Goal: Information Seeking & Learning: Understand process/instructions

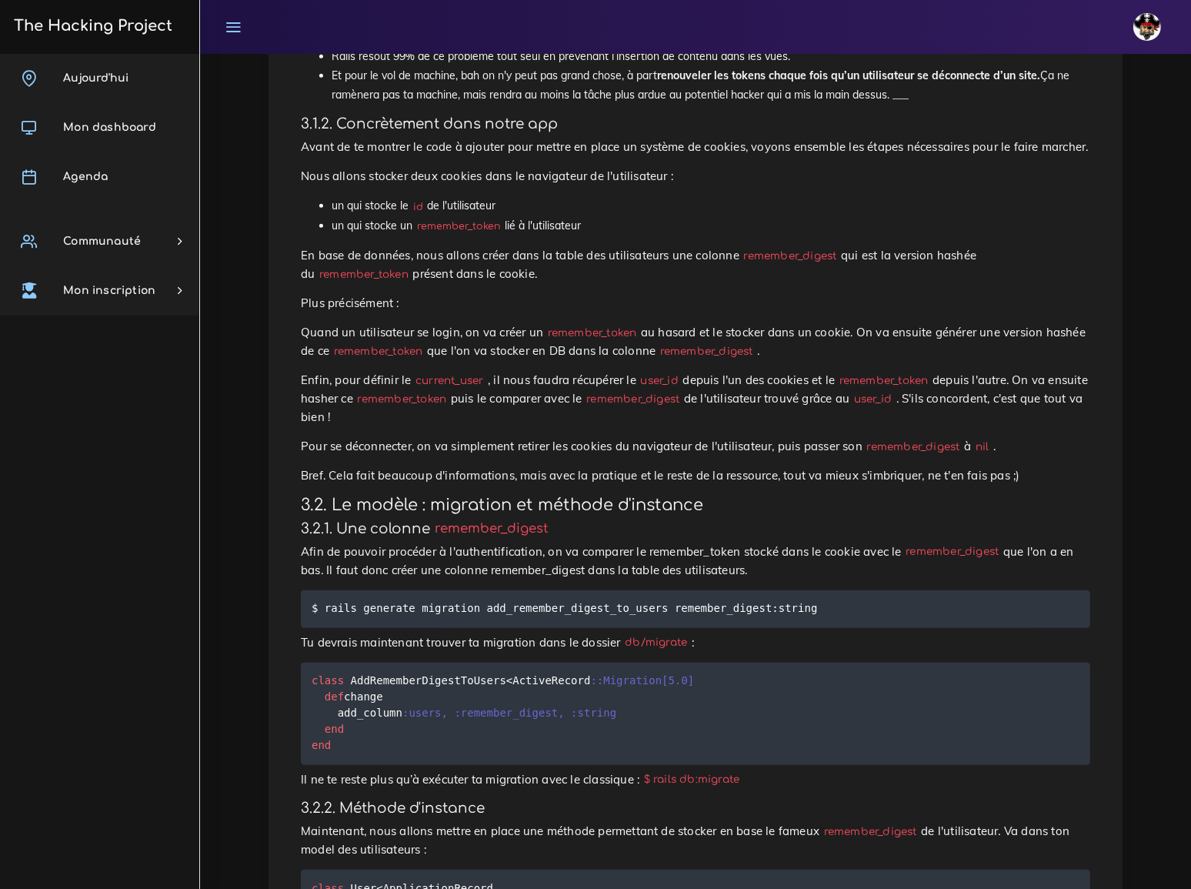
scroll to position [1477, 0]
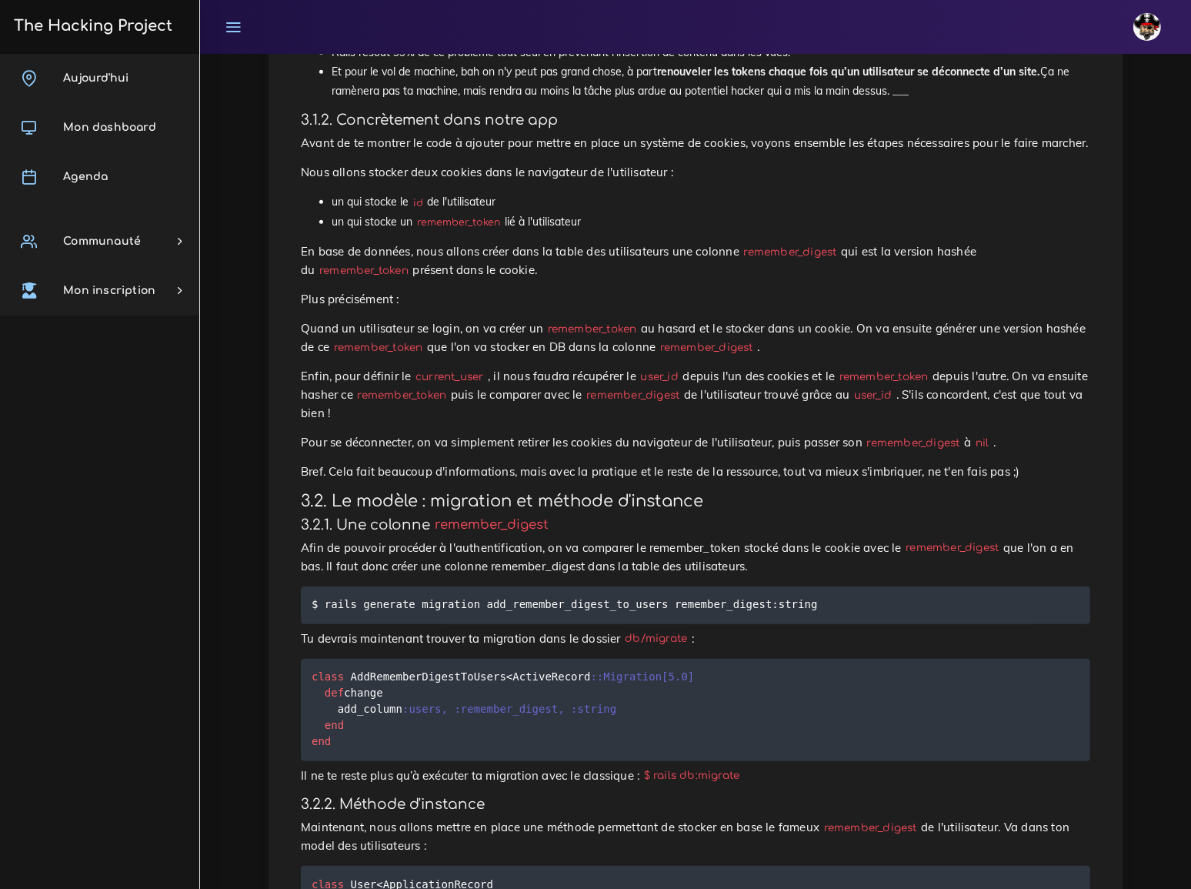
click at [740, 244] on code "remember_digest" at bounding box center [791, 252] width 102 height 16
copy p "remember_digest"
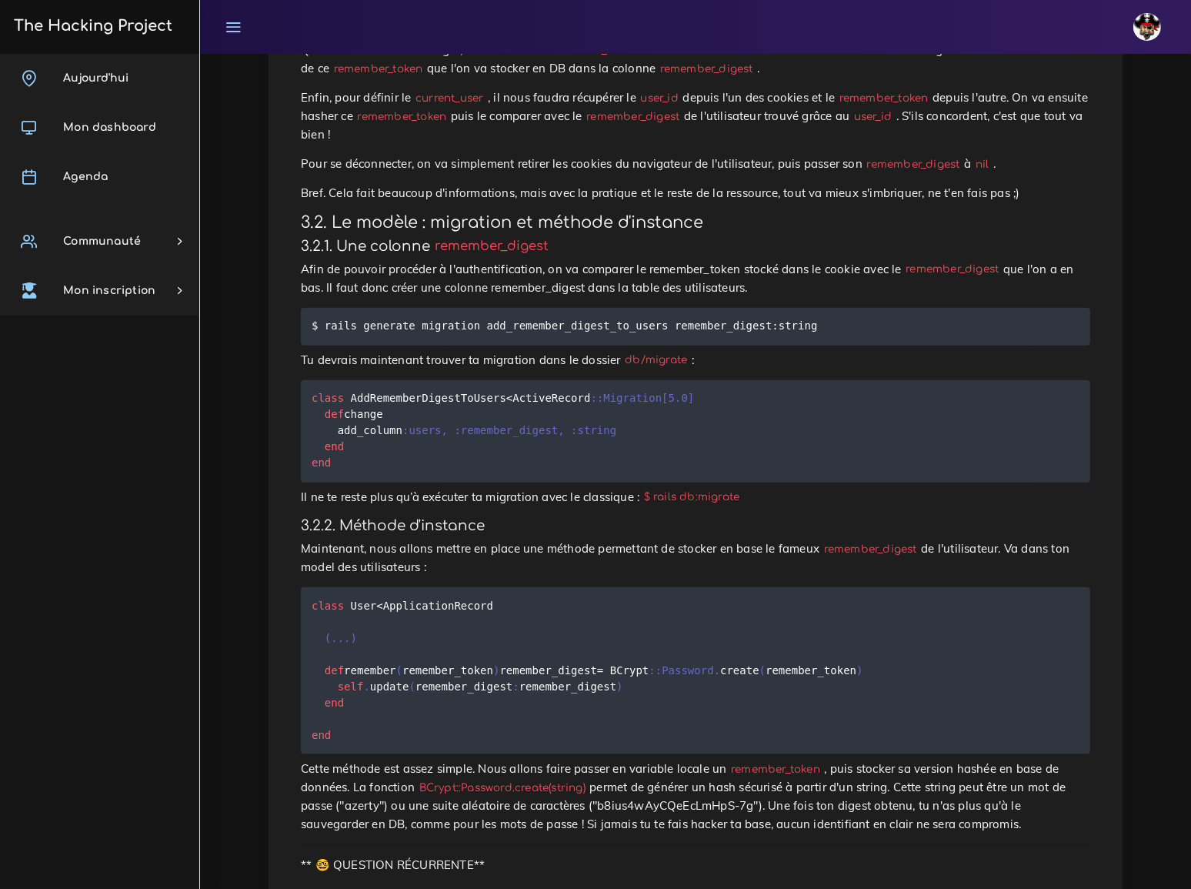
scroll to position [1756, 0]
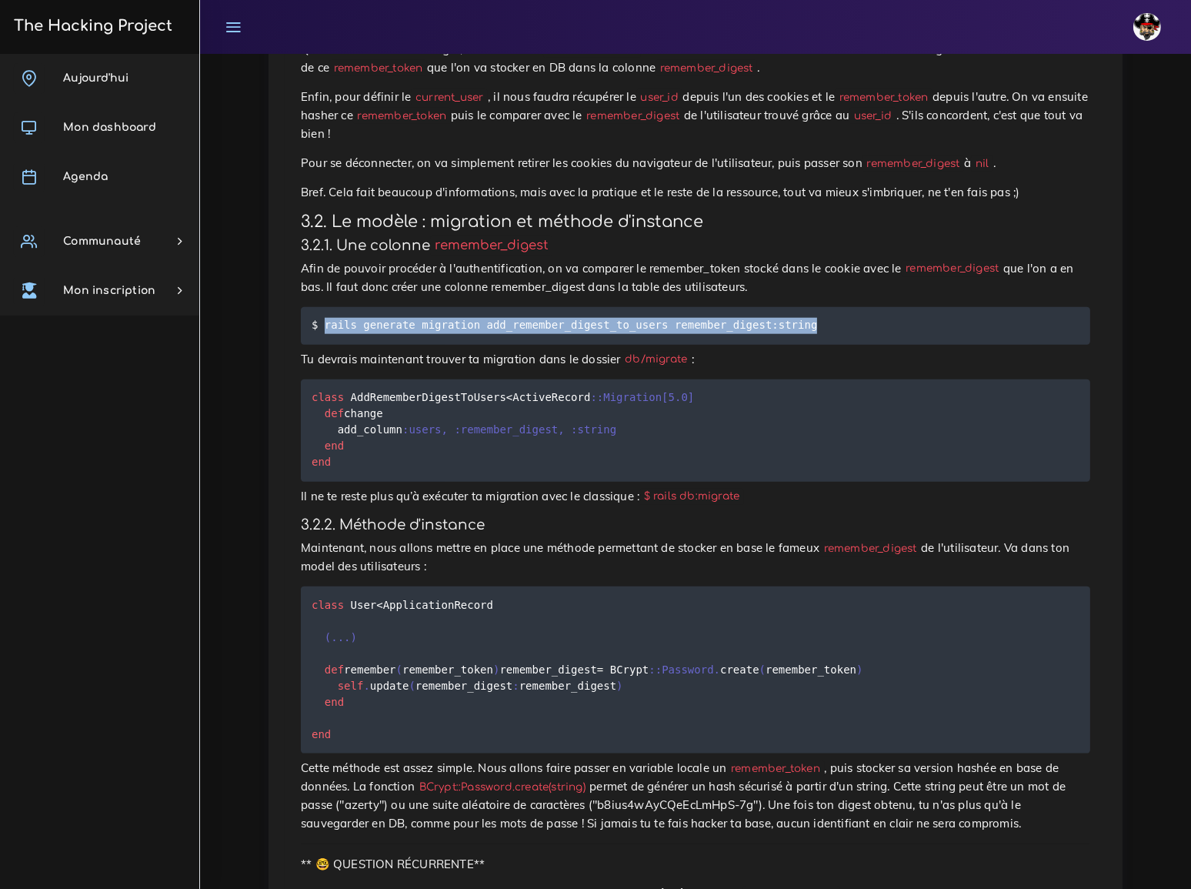
drag, startPoint x: 323, startPoint y: 156, endPoint x: 783, endPoint y: 159, distance: 459.5
click at [783, 307] on pre "$ rails generate migration add_remember_digest_to_users remember_digest:string" at bounding box center [696, 326] width 790 height 38
copy code "rails generate migration add_remember_digest_to_users remember_digest:string"
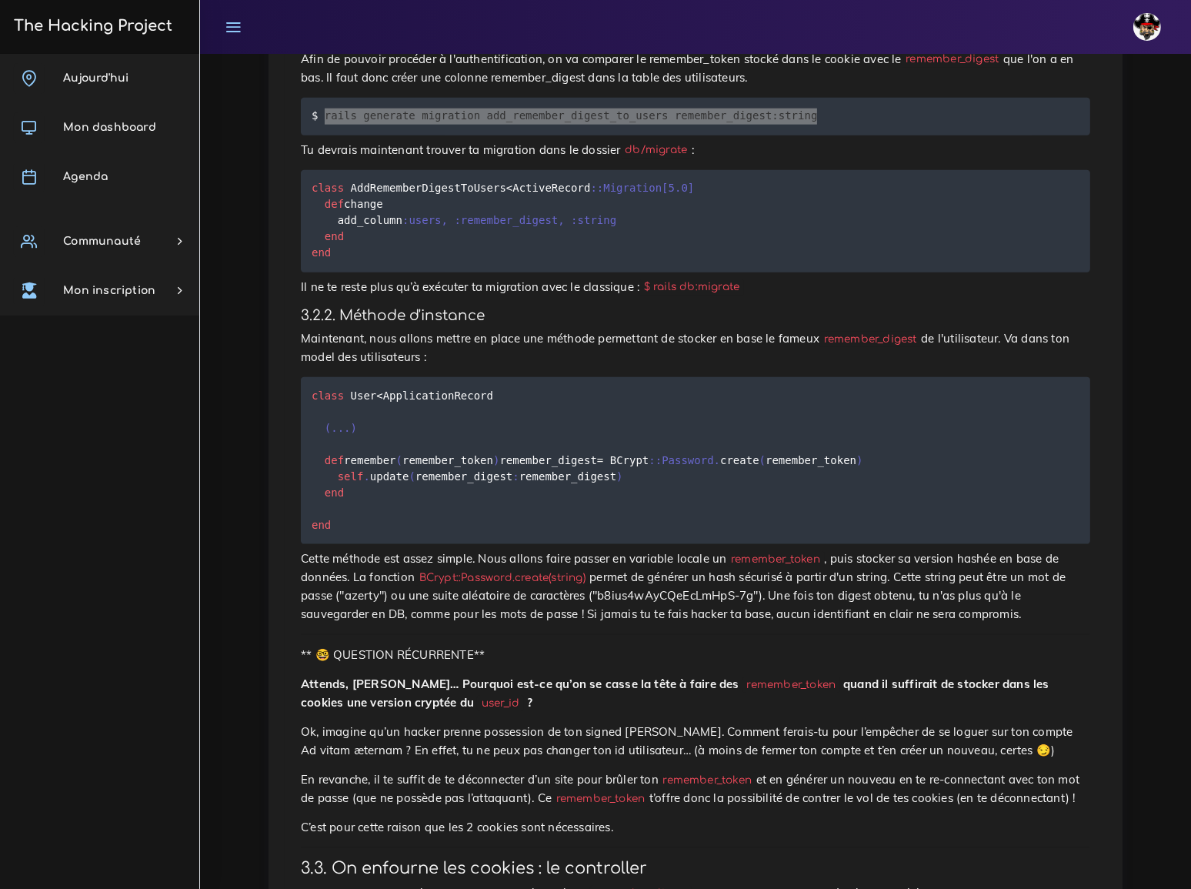
scroll to position [1966, 0]
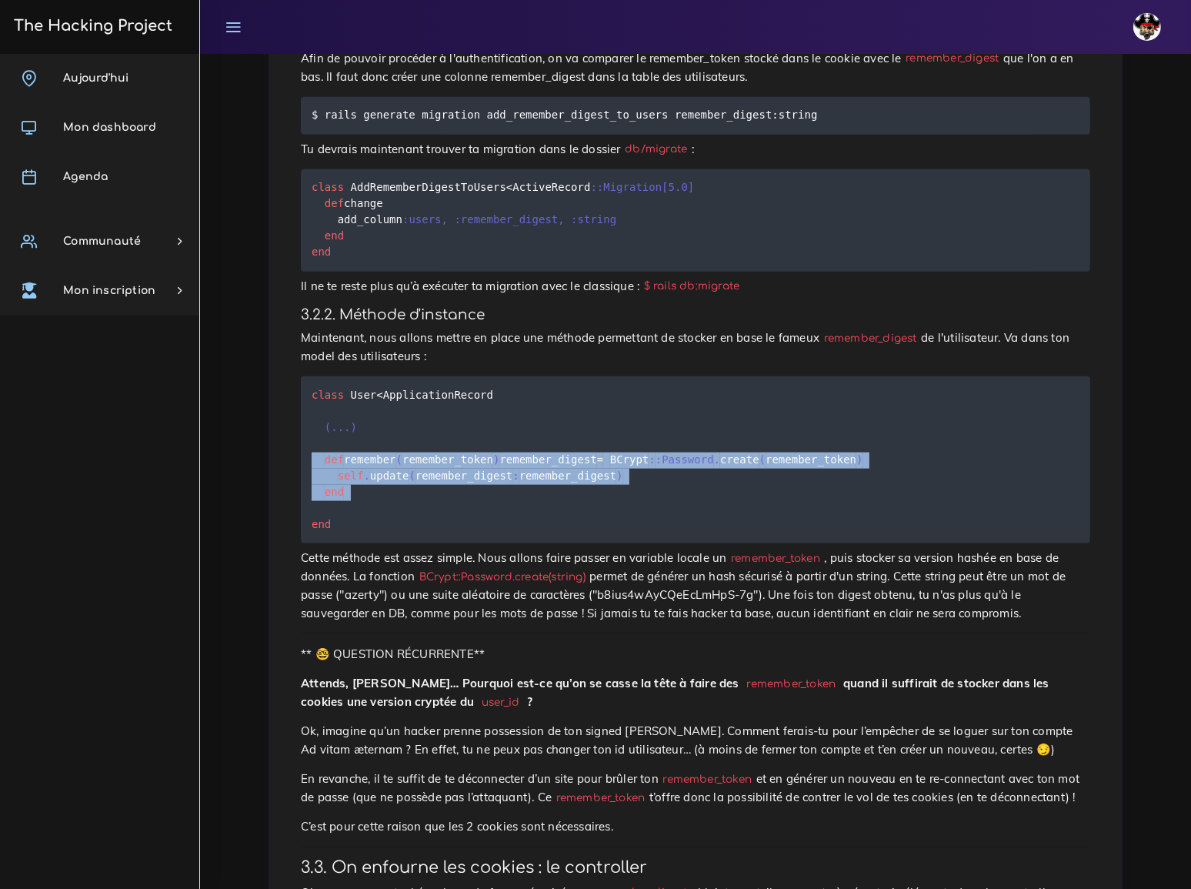
drag, startPoint x: 312, startPoint y: 282, endPoint x: 305, endPoint y: 348, distance: 66.6
click at [305, 376] on pre "class User < ApplicationRecord ( . . . ) def remember ( remember_token ) rememb…" at bounding box center [696, 459] width 790 height 167
copy code "def remember ( remember_token ) remember_digest = BCrypt : :Password . create (…"
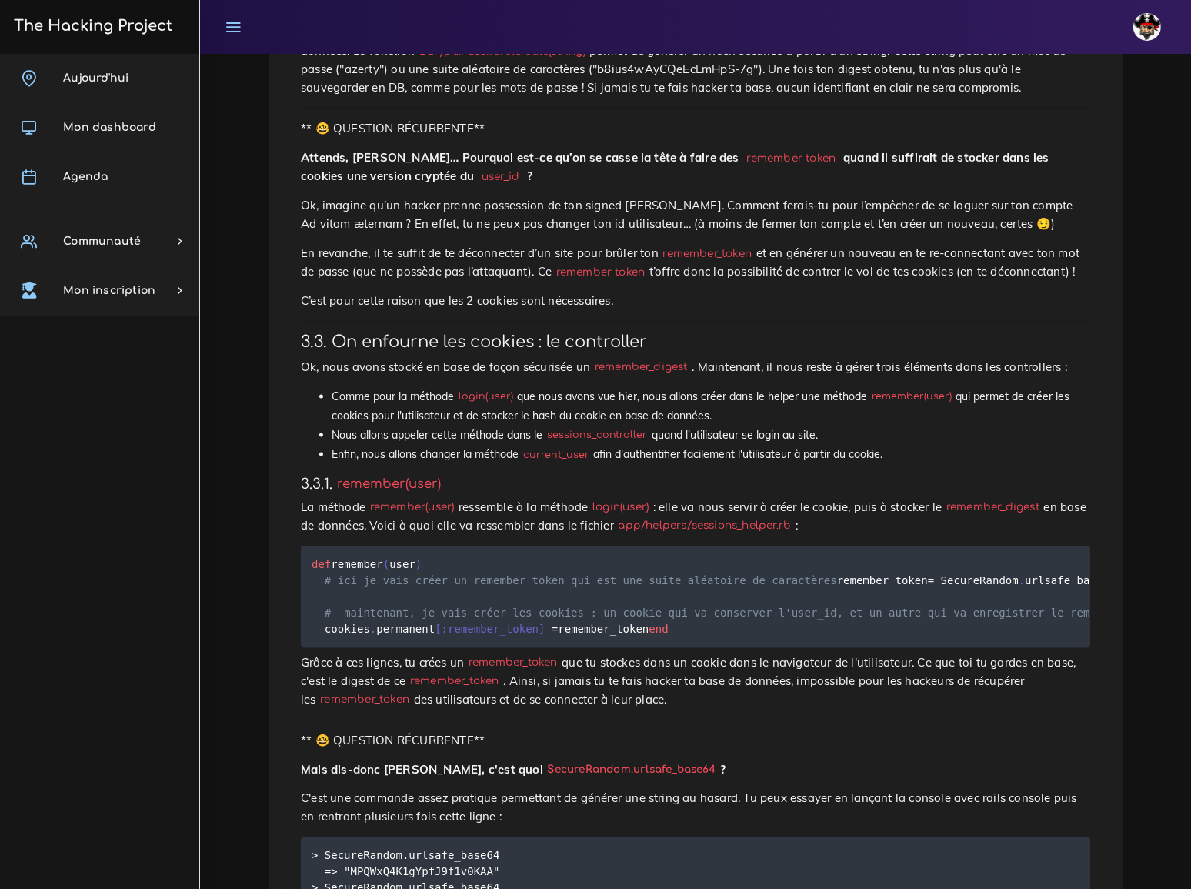
scroll to position [2526, 0]
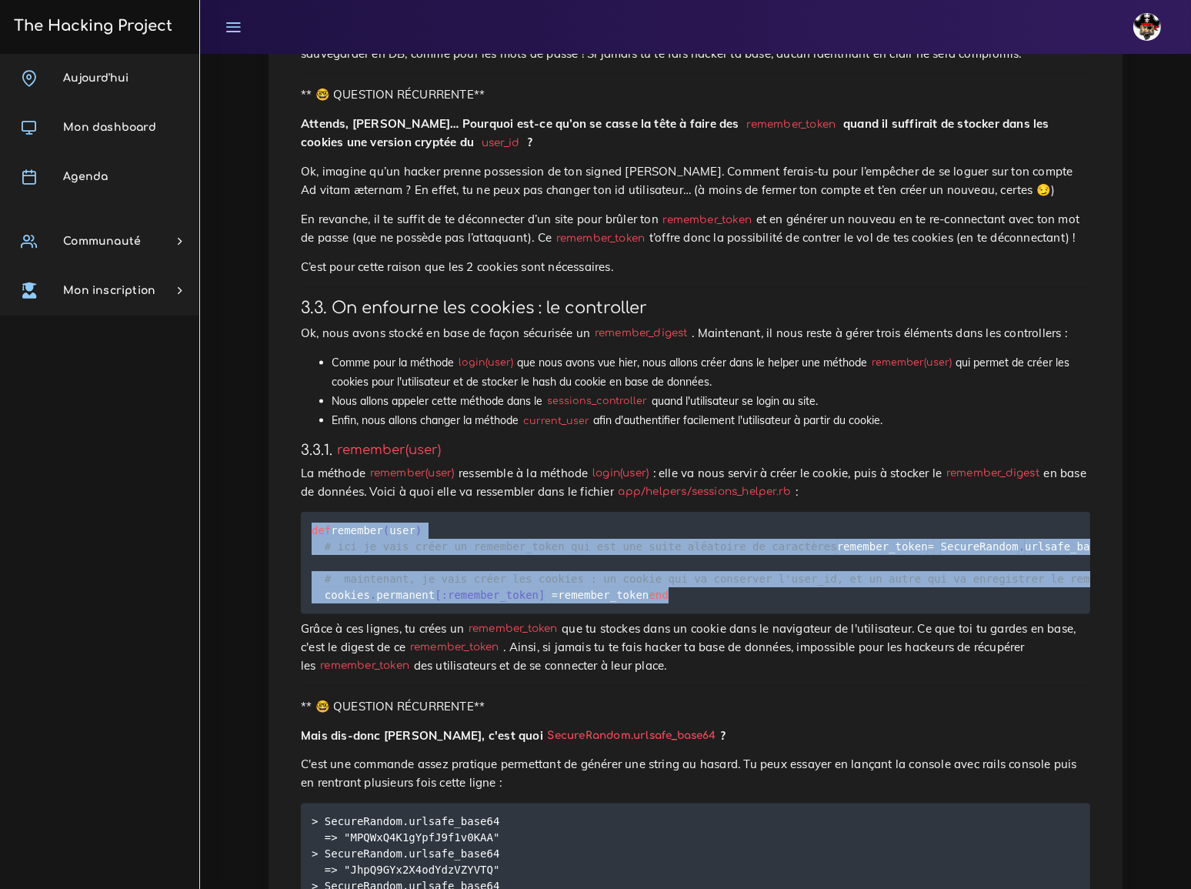
drag, startPoint x: 312, startPoint y: 326, endPoint x: 353, endPoint y: 492, distance: 170.4
click at [336, 513] on pre "def remember ( user ) # ici je vais créer un remember_token qui est une suite a…" at bounding box center [696, 563] width 790 height 102
copy code "def remember ( user ) # ici je vais créer un remember_token qui est une suite a…"
click at [670, 512] on pre "def remember ( user ) # ici je vais créer un remember_token qui est une suite a…" at bounding box center [696, 563] width 790 height 102
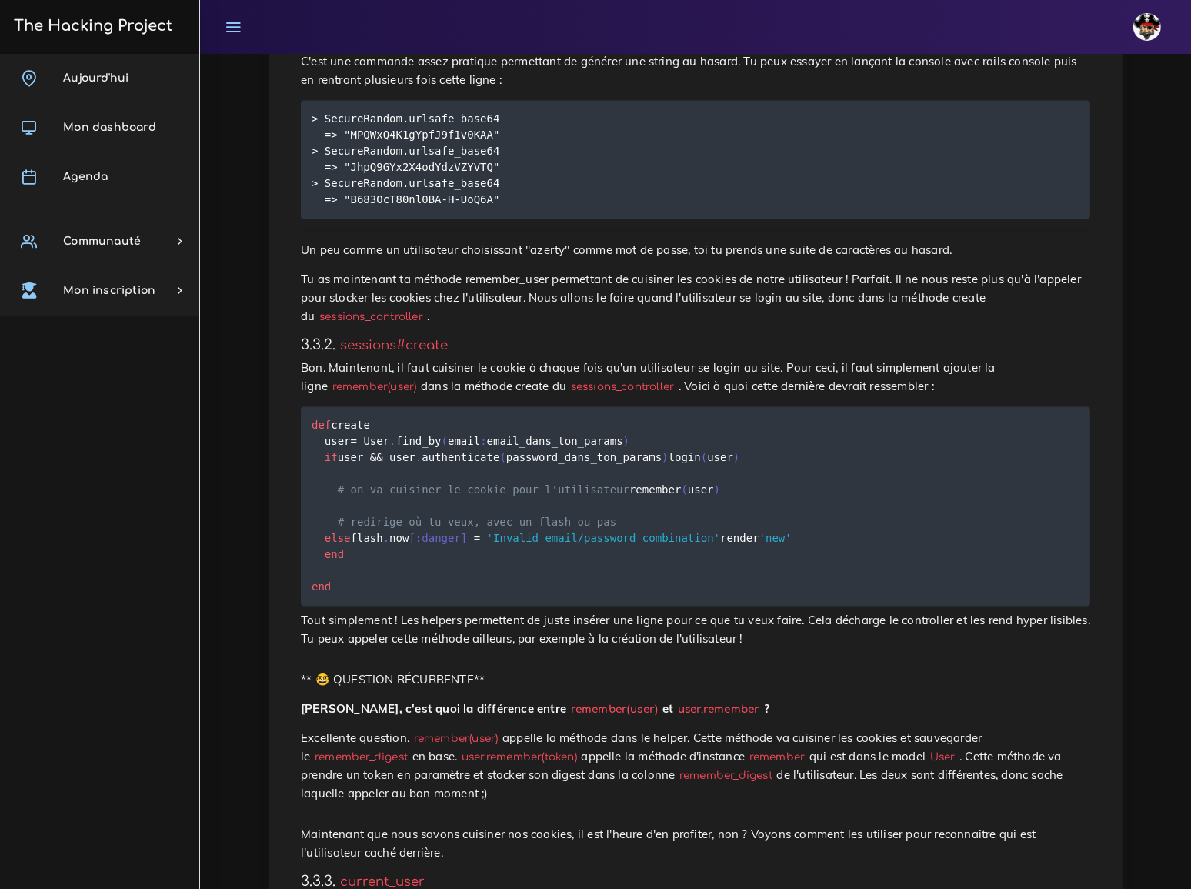
scroll to position [3226, 0]
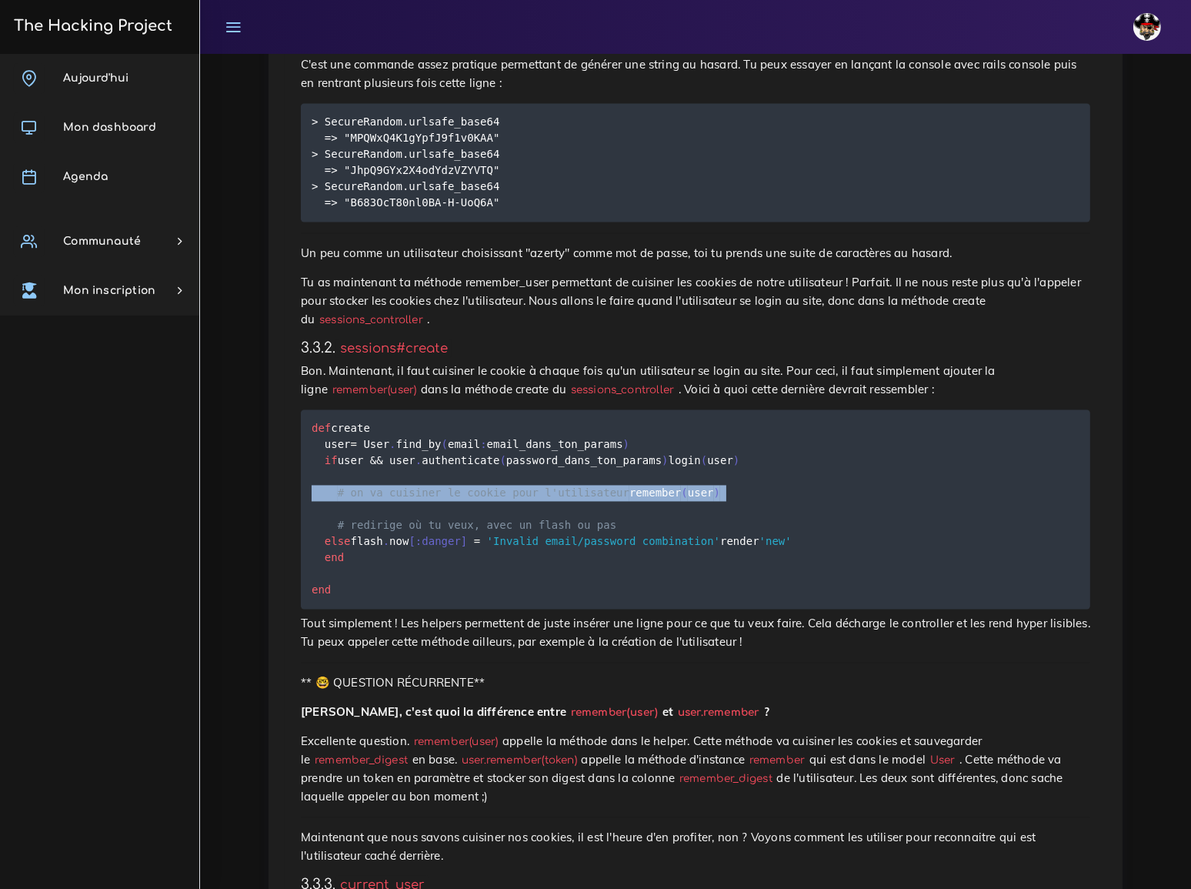
drag, startPoint x: 314, startPoint y: 376, endPoint x: 311, endPoint y: 404, distance: 27.9
click at [311, 410] on pre "def create user = User . find_by ( email : email_dans_ton_params ) if user && u…" at bounding box center [696, 509] width 790 height 199
copy code "# on va cuisiner le cookie pour l'utilisateur remember ( user )"
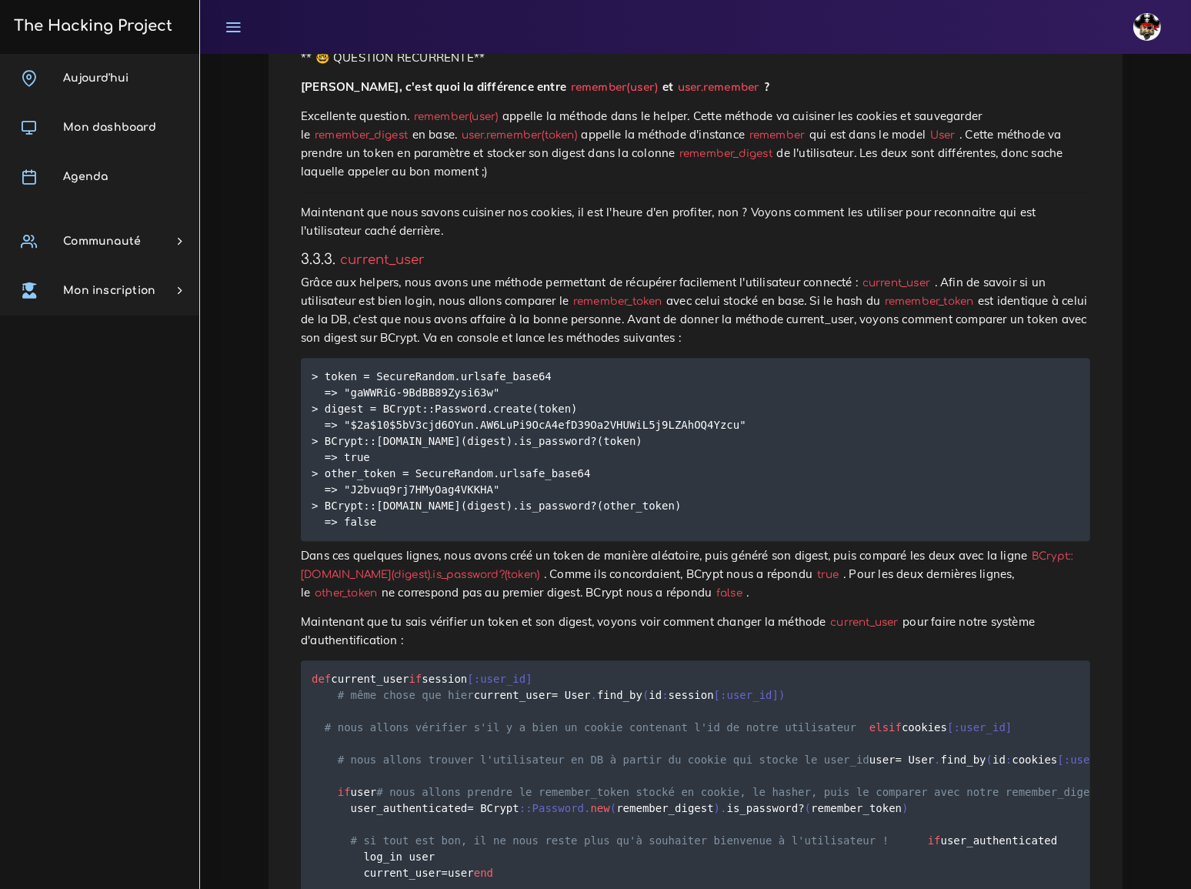
scroll to position [3925, 0]
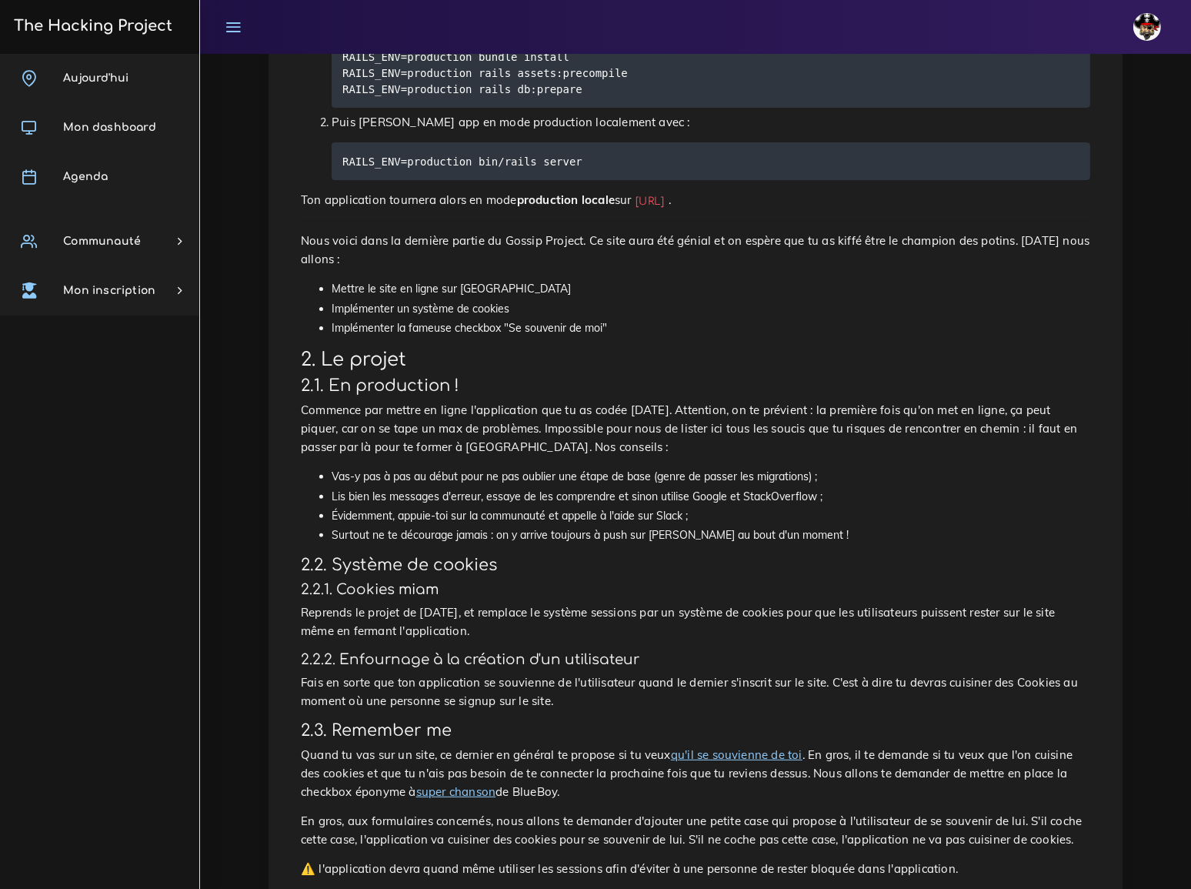
scroll to position [560, 0]
